Goal: Book appointment/travel/reservation

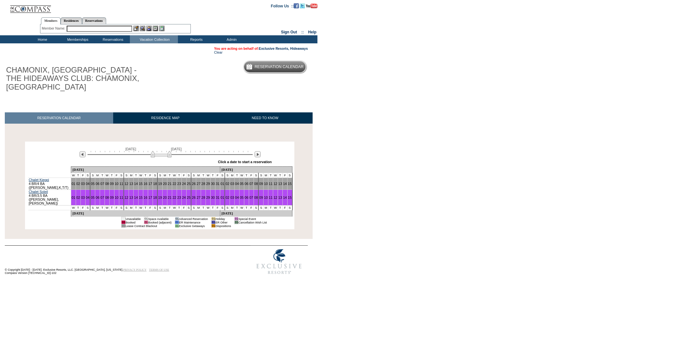
drag, startPoint x: 144, startPoint y: 156, endPoint x: 163, endPoint y: 153, distance: 18.8
click at [163, 153] on img at bounding box center [161, 154] width 21 height 6
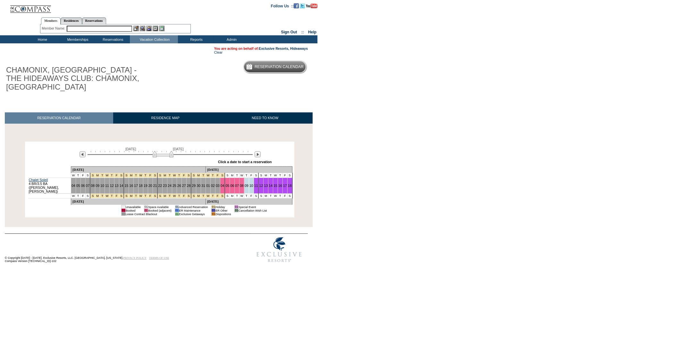
click at [164, 156] on img at bounding box center [163, 154] width 21 height 6
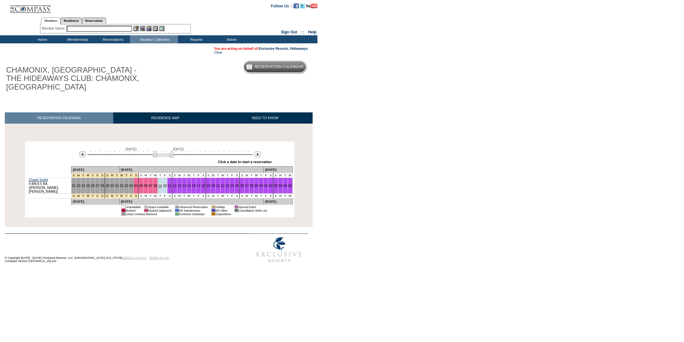
click at [158, 186] on td "09" at bounding box center [160, 186] width 5 height 16
click at [158, 183] on link "09" at bounding box center [160, 185] width 4 height 4
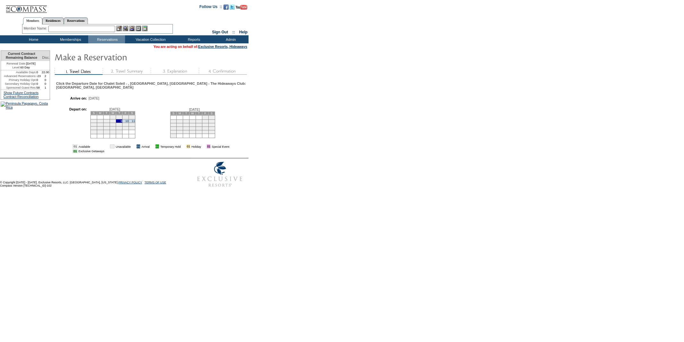
click at [135, 123] on td "11" at bounding box center [132, 121] width 6 height 4
